Goal: Check status

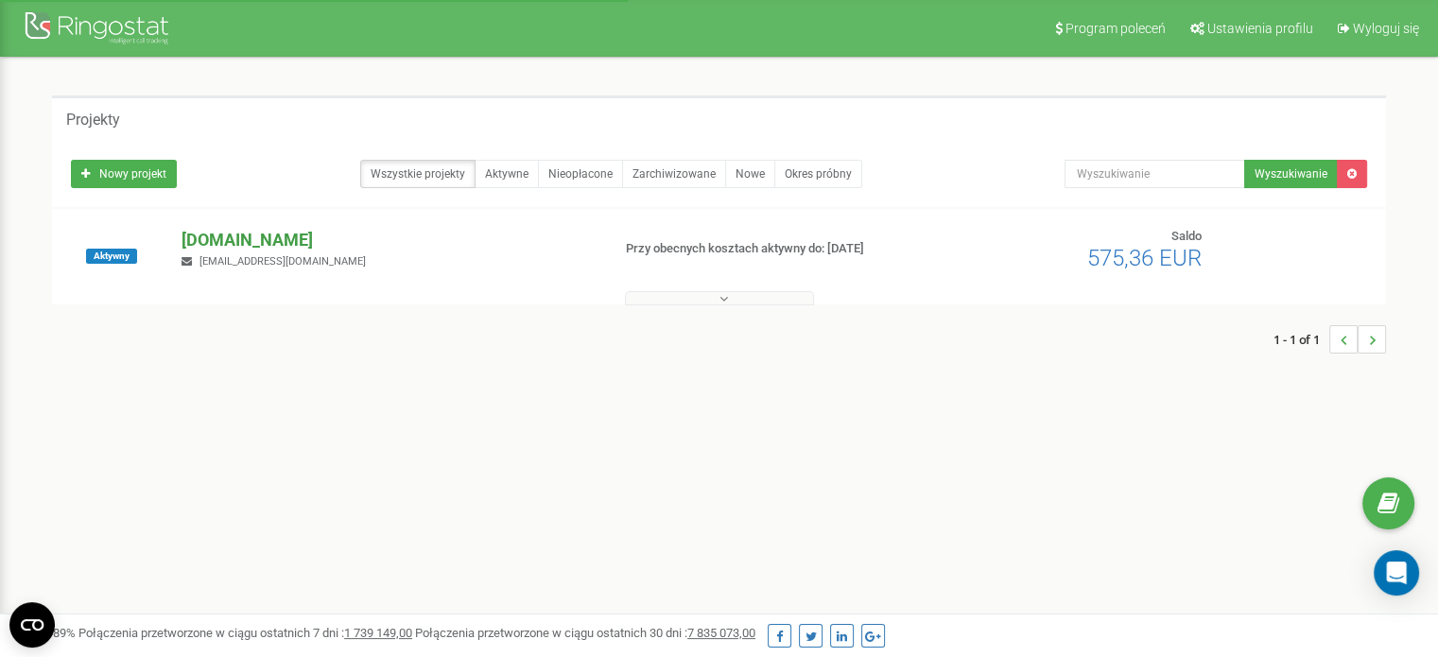
click at [274, 243] on p "[DOMAIN_NAME]" at bounding box center [388, 240] width 413 height 25
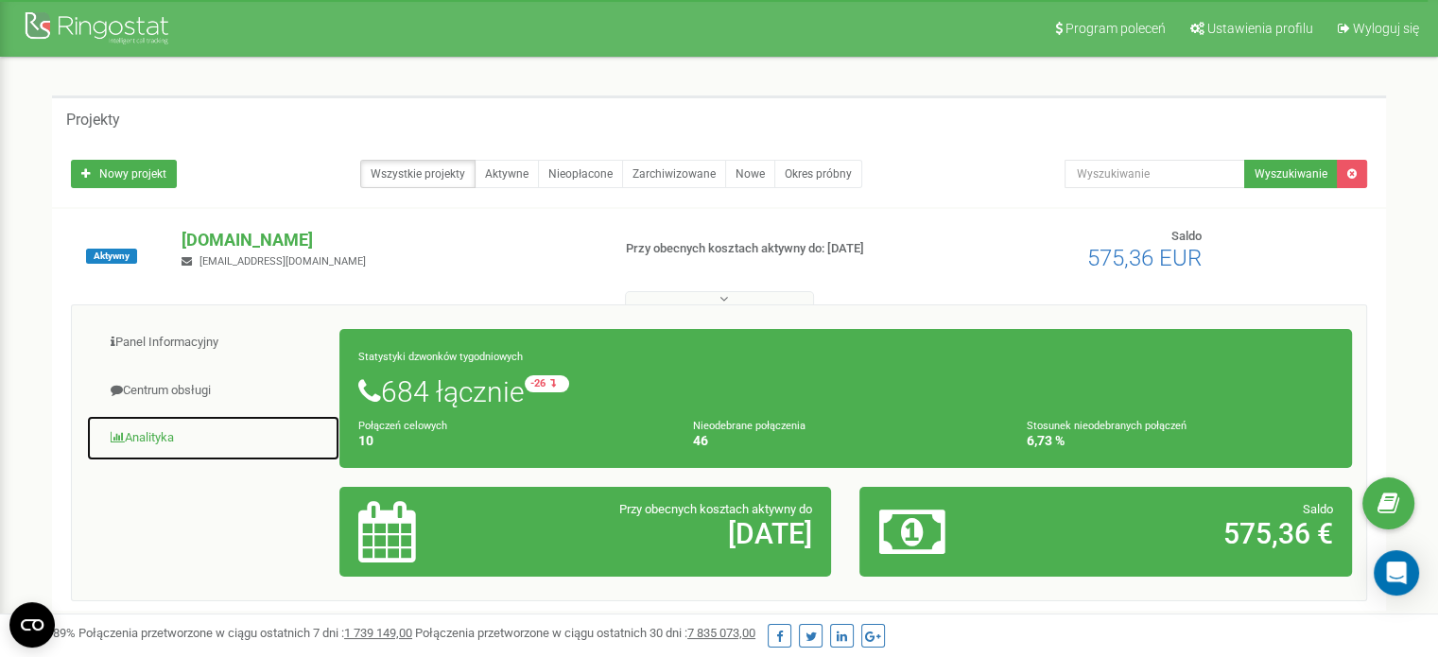
click at [165, 429] on link "Analityka" at bounding box center [213, 438] width 254 height 46
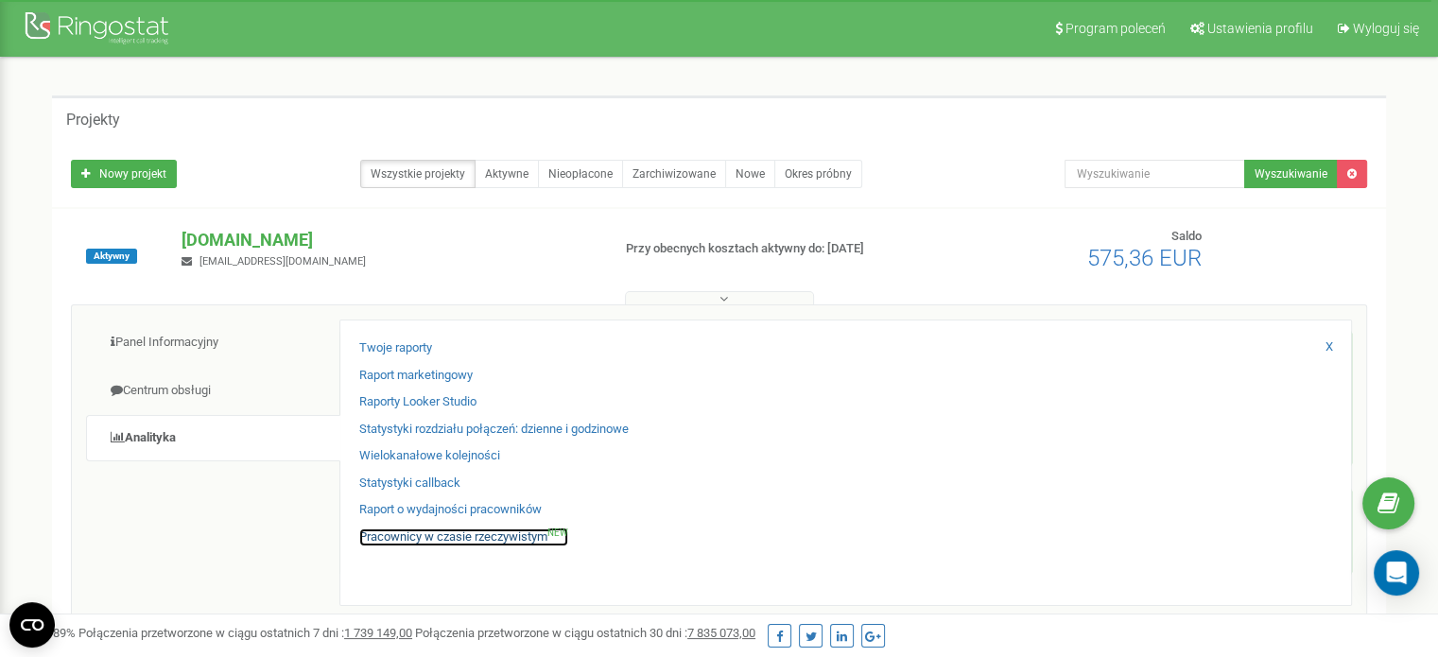
click at [496, 541] on link "Pracownicy w czasie rzeczywistym NEW" at bounding box center [463, 538] width 209 height 18
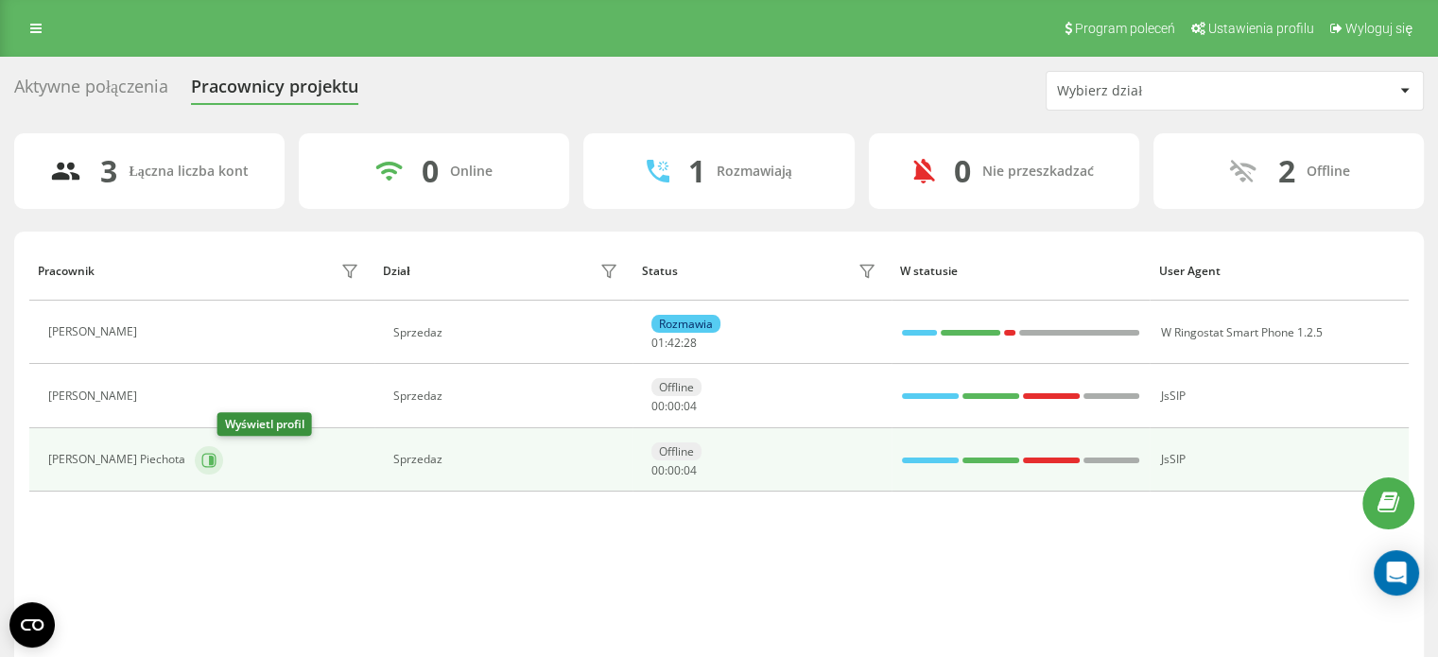
click at [214, 458] on icon at bounding box center [211, 459] width 5 height 9
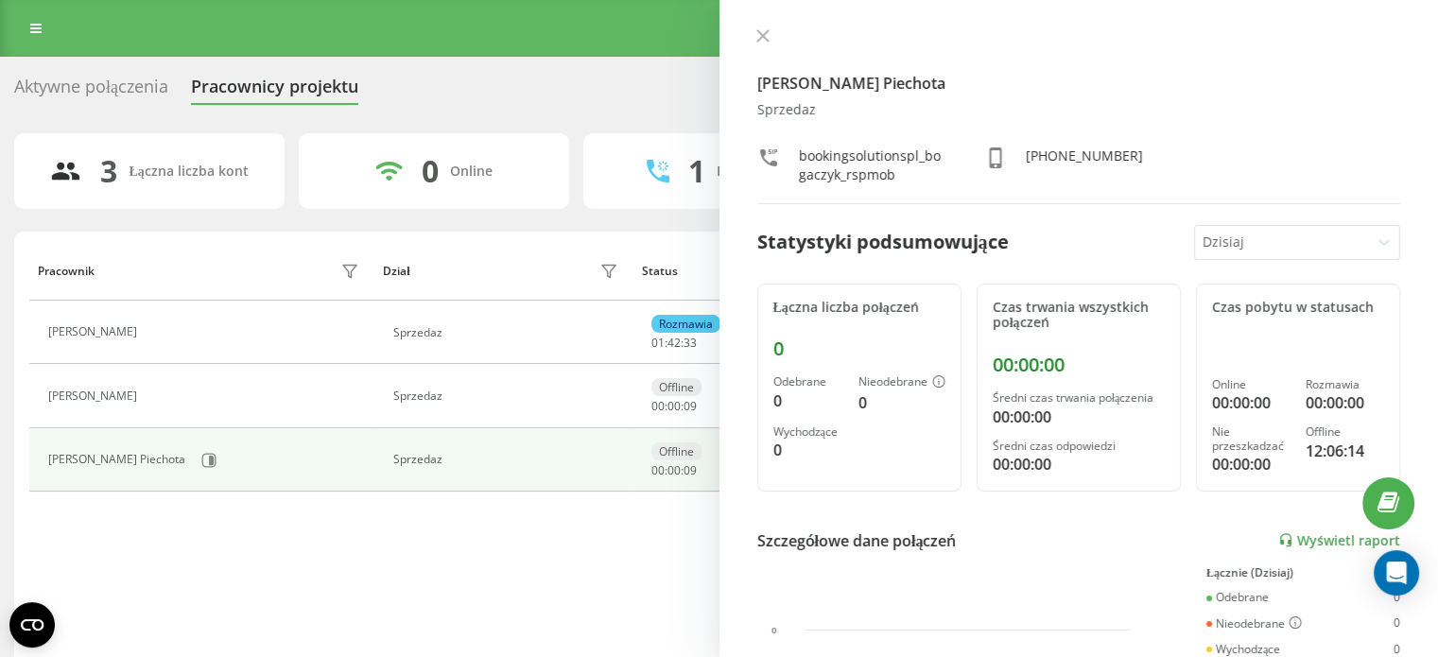
drag, startPoint x: 470, startPoint y: 595, endPoint x: 849, endPoint y: 179, distance: 563.0
click at [496, 561] on div "Pracownik Dział Status W statusie User Agent Mateusz Petzold Sprzedaz Rozmawia …" at bounding box center [719, 454] width 1380 height 427
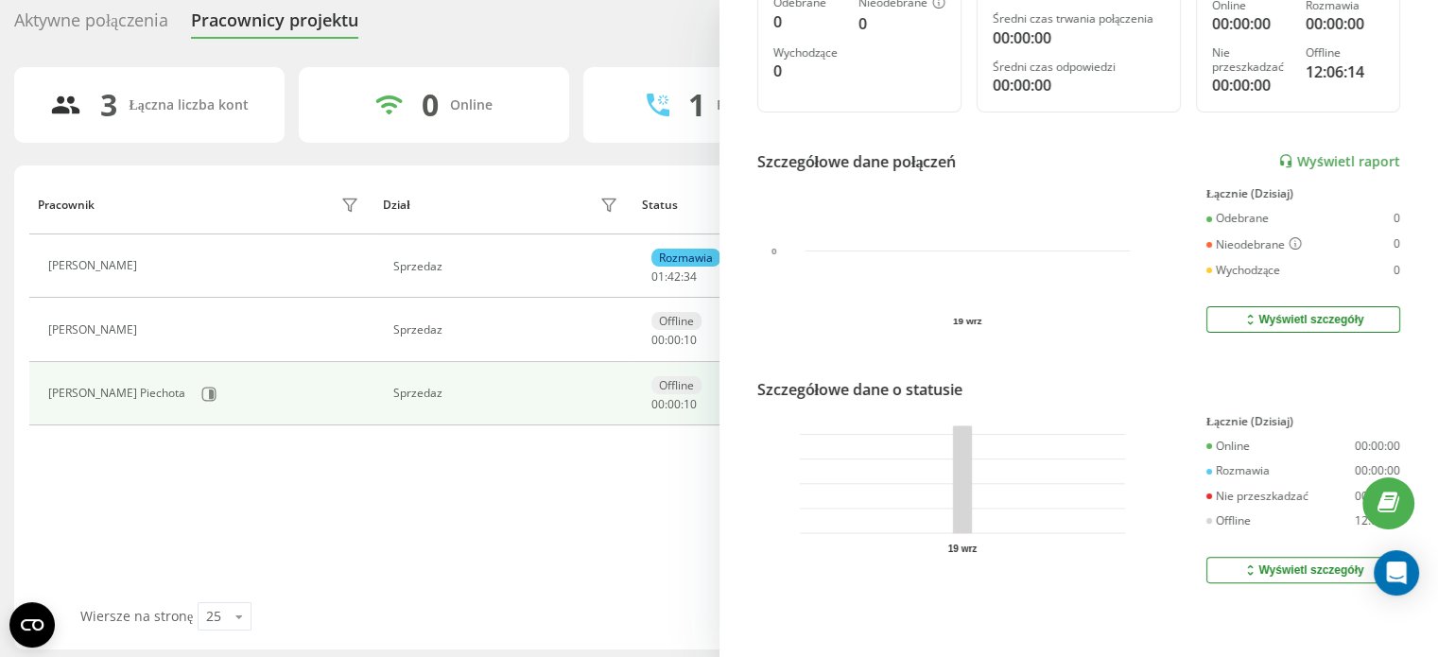
scroll to position [72, 0]
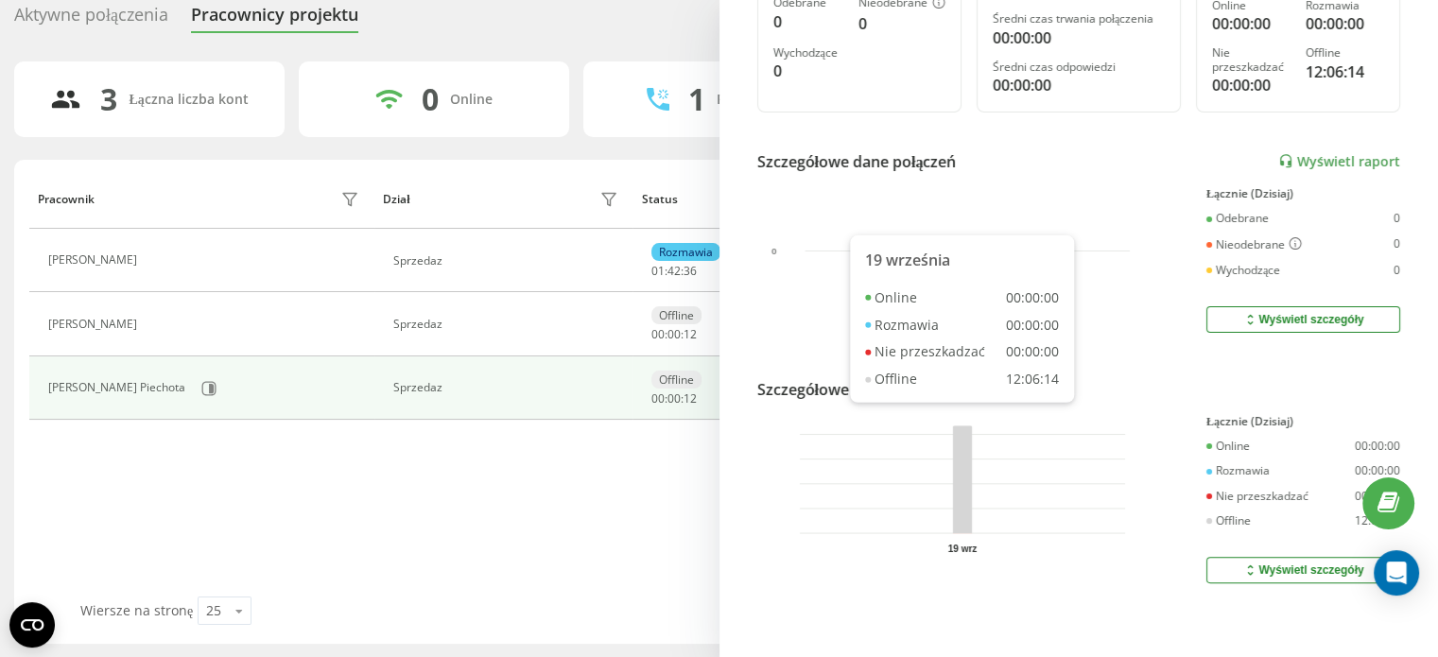
click at [955, 472] on rect at bounding box center [962, 480] width 20 height 108
click at [962, 461] on rect at bounding box center [962, 480] width 20 height 108
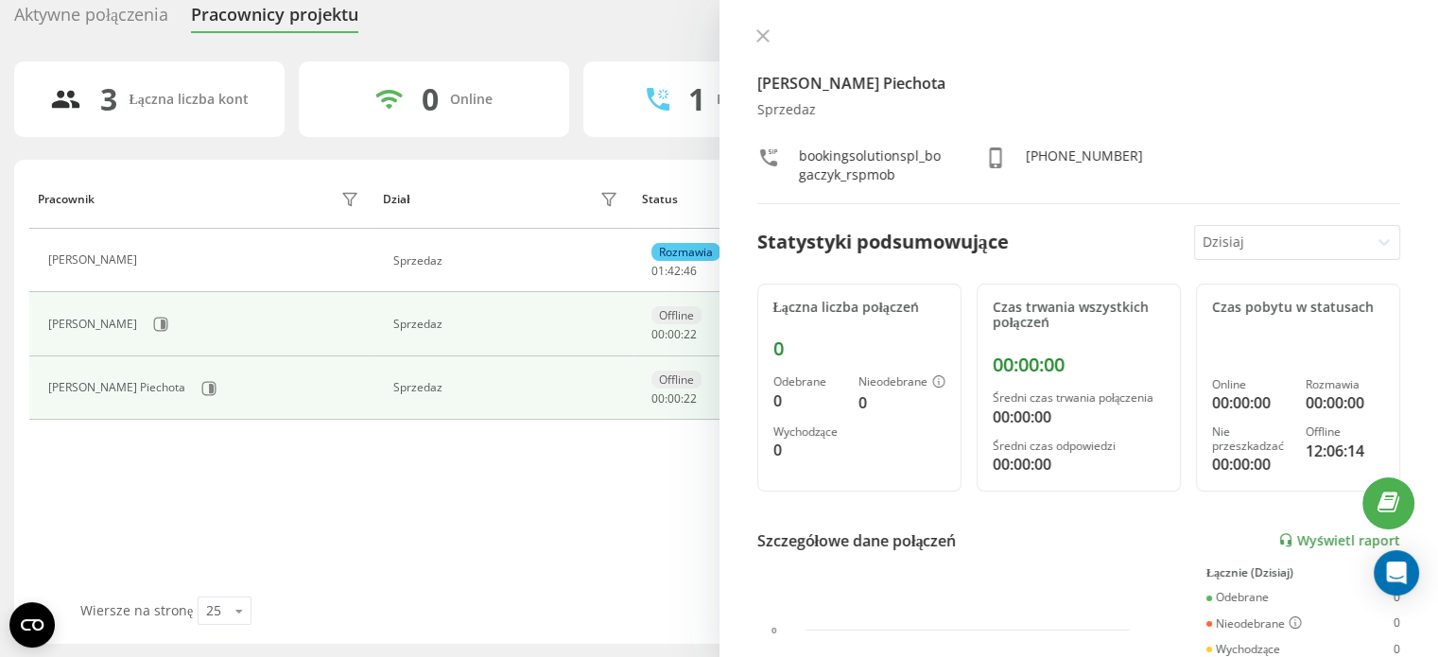
scroll to position [378, 0]
